Goal: Use online tool/utility

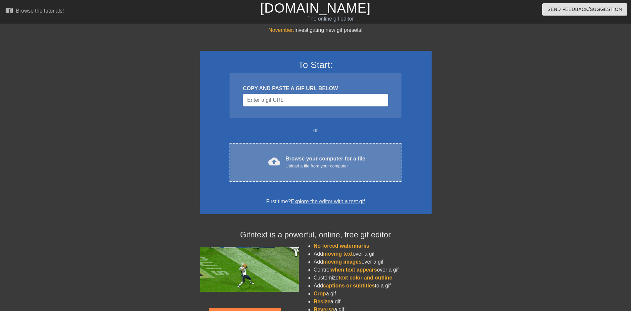
click at [316, 166] on div "Upload a file from your computer" at bounding box center [326, 166] width 80 height 7
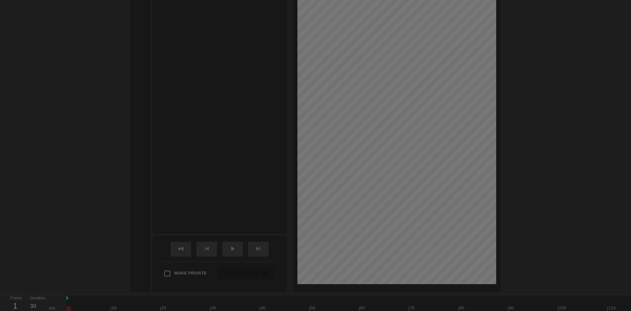
scroll to position [16, 0]
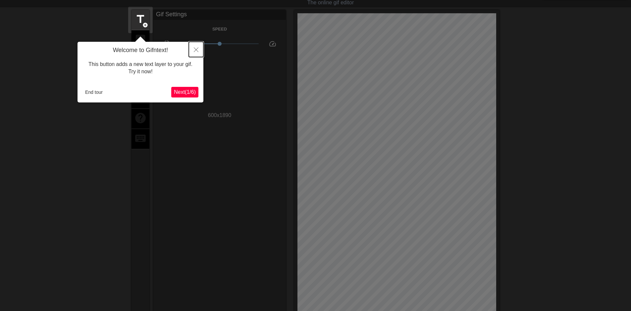
click at [194, 50] on icon "Close" at bounding box center [196, 49] width 5 height 5
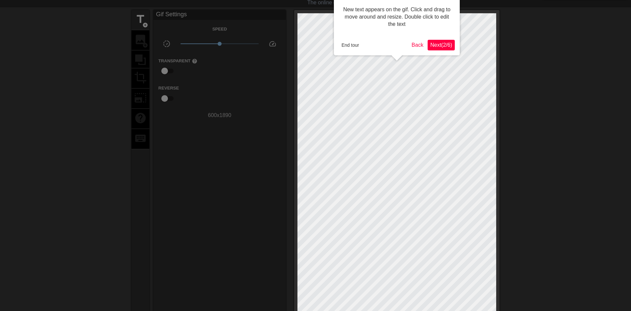
scroll to position [0, 0]
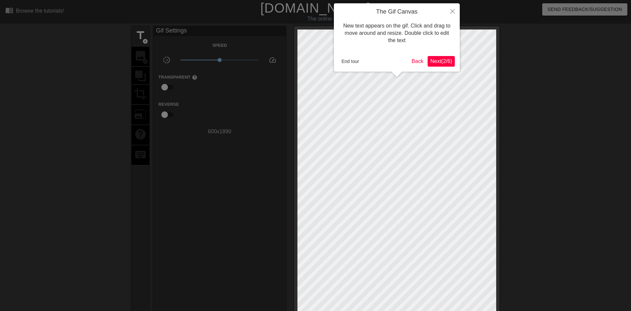
click at [434, 58] on span "Next ( 2 / 6 )" at bounding box center [442, 61] width 22 height 6
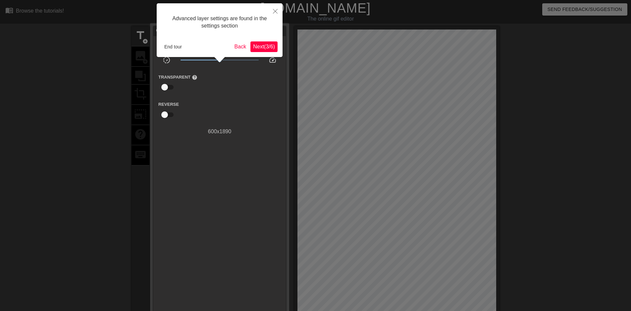
scroll to position [16, 0]
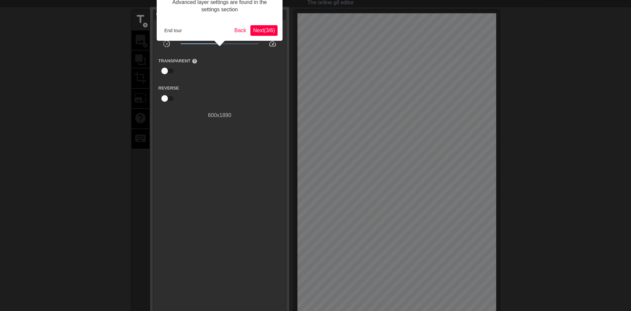
click at [264, 24] on div "Advanced layer settings are found in the settings section End tour Back Next ( …" at bounding box center [220, 14] width 126 height 54
click at [265, 29] on span "Next ( 3 / 6 )" at bounding box center [264, 31] width 22 height 6
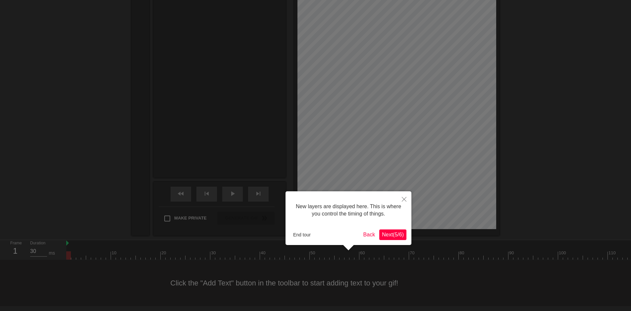
scroll to position [6, 0]
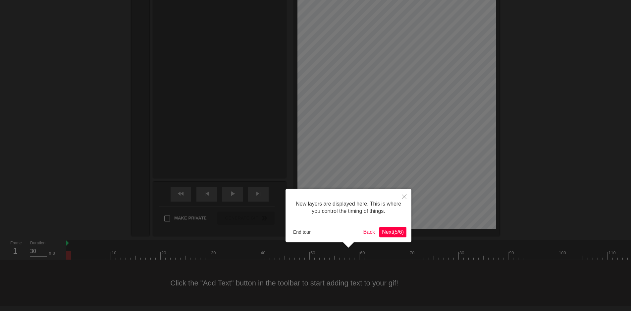
click at [400, 227] on button "Next ( 5 / 6 )" at bounding box center [393, 232] width 27 height 11
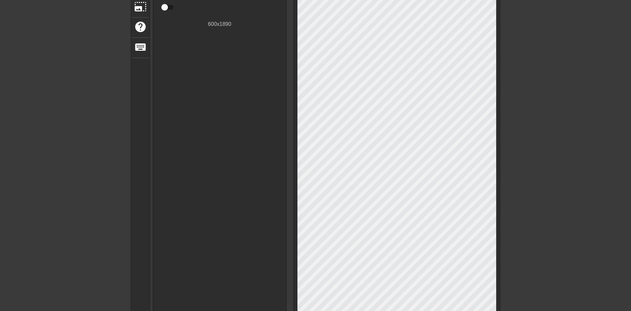
scroll to position [0, 0]
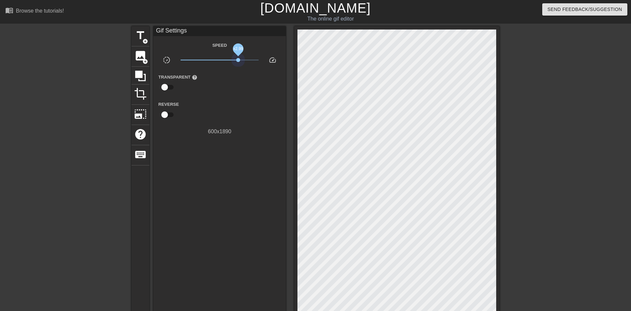
drag, startPoint x: 221, startPoint y: 60, endPoint x: 238, endPoint y: 62, distance: 17.7
click at [238, 62] on span "x2.99" at bounding box center [220, 60] width 79 height 8
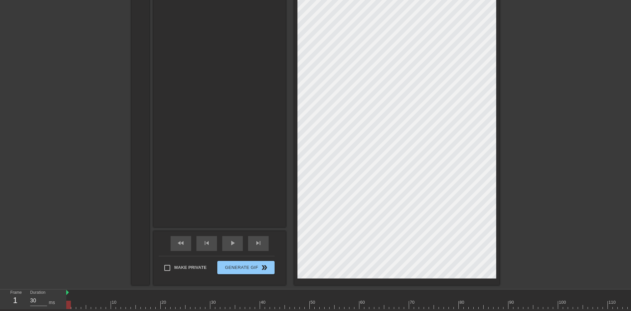
scroll to position [427, 0]
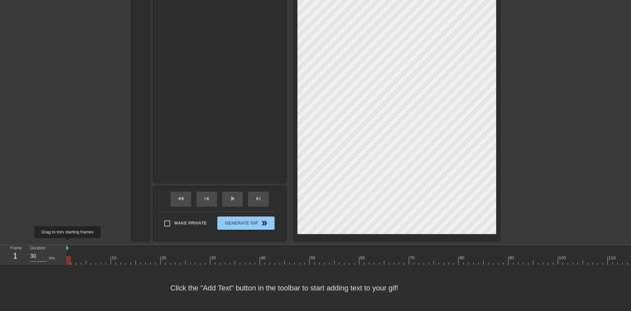
click at [68, 245] on img at bounding box center [67, 247] width 3 height 5
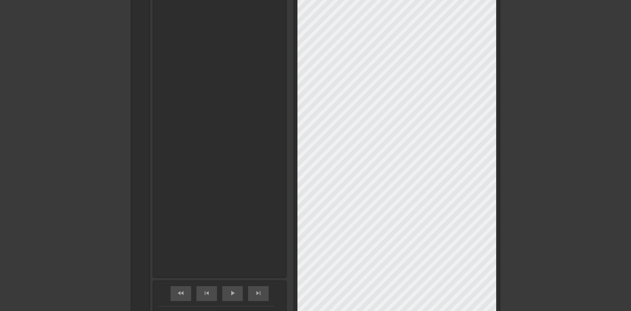
scroll to position [361, 0]
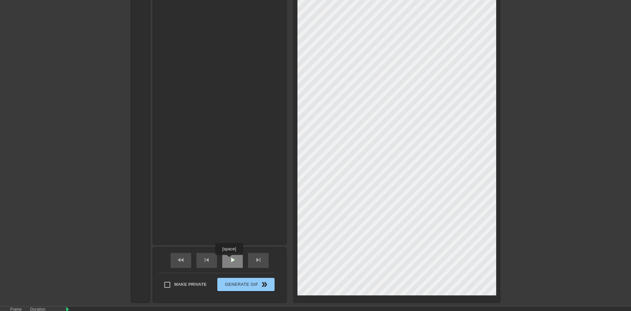
click at [229, 260] on span "play_arrow" at bounding box center [233, 260] width 8 height 8
click at [244, 284] on span "Generate Gif double_arrow" at bounding box center [246, 284] width 52 height 8
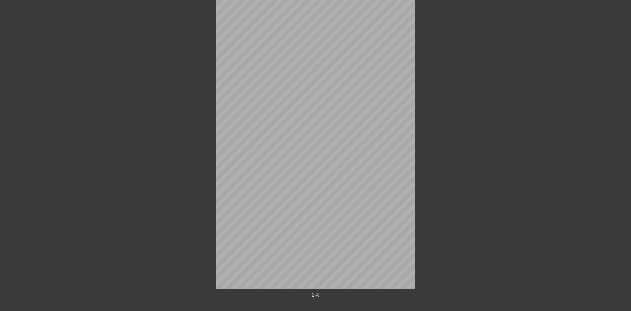
scroll to position [397, 0]
